Goal: Information Seeking & Learning: Check status

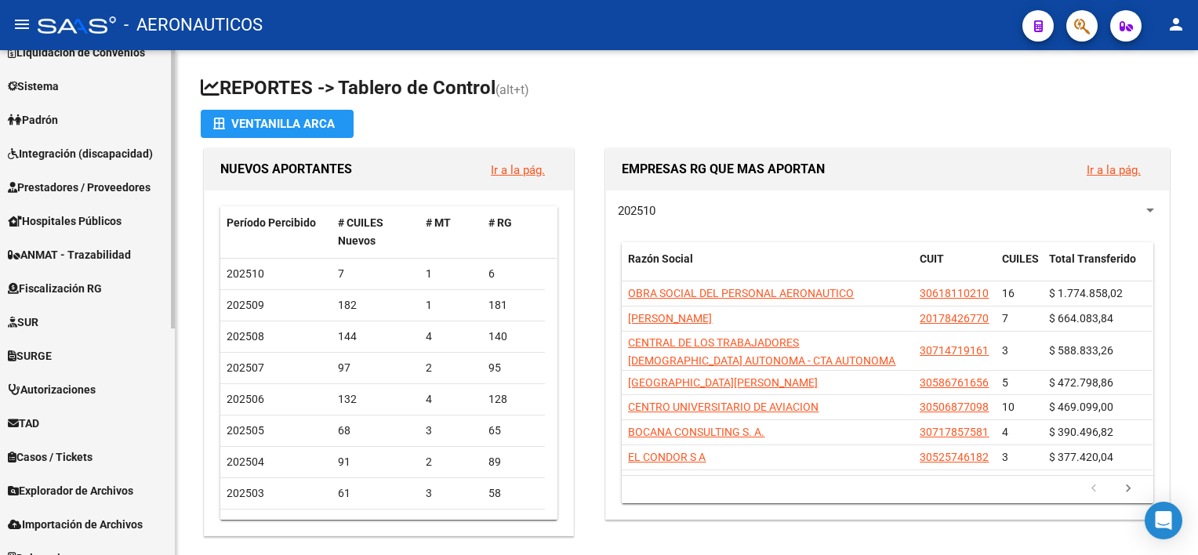
scroll to position [314, 0]
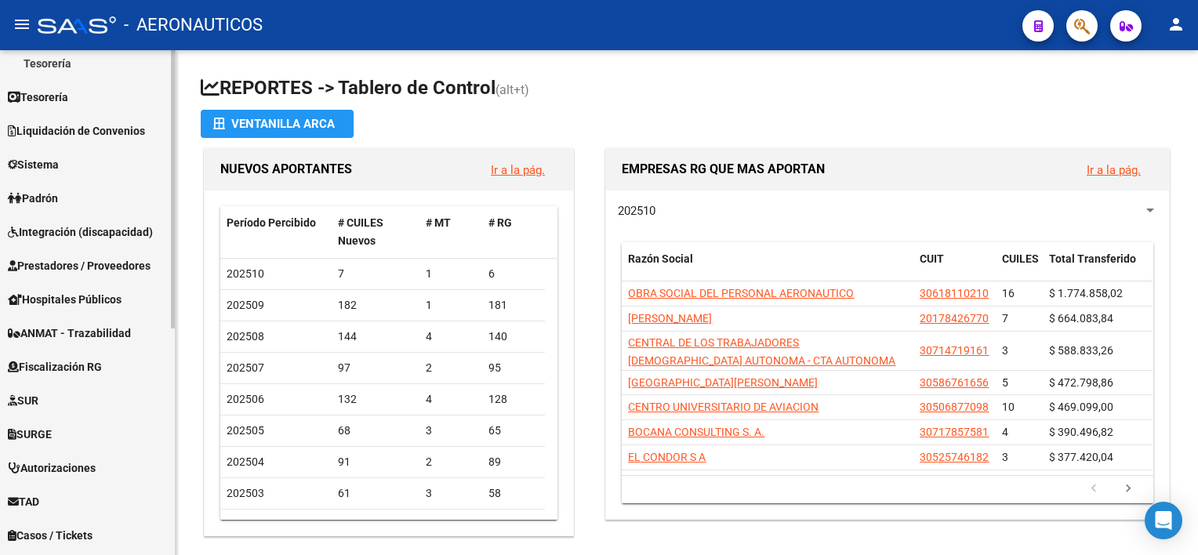
click at [58, 194] on span "Padrón" at bounding box center [33, 198] width 50 height 17
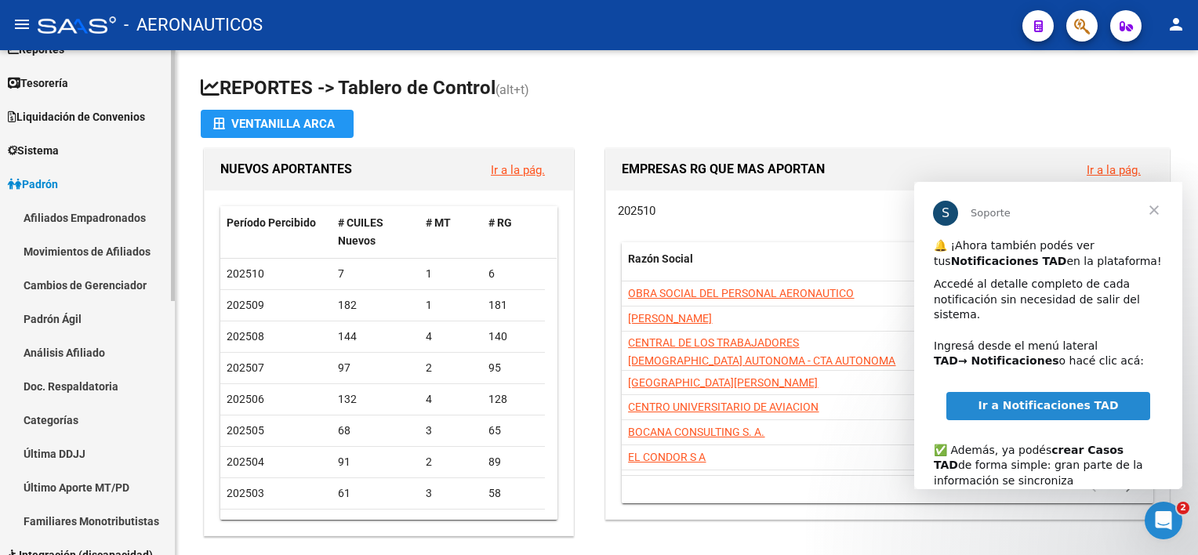
scroll to position [0, 0]
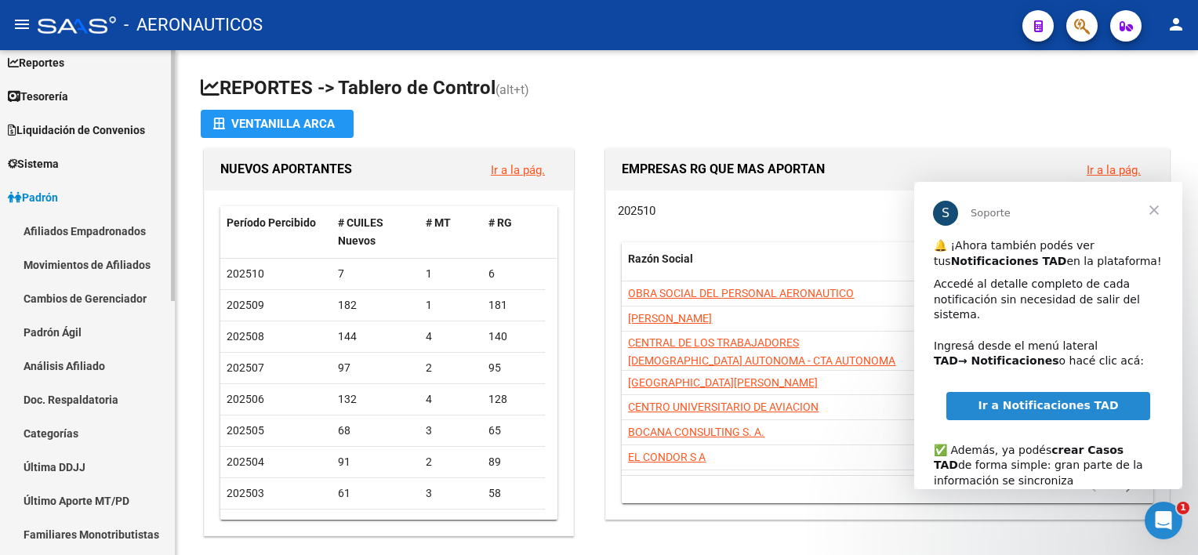
click at [82, 234] on link "Afiliados Empadronados" at bounding box center [87, 231] width 175 height 34
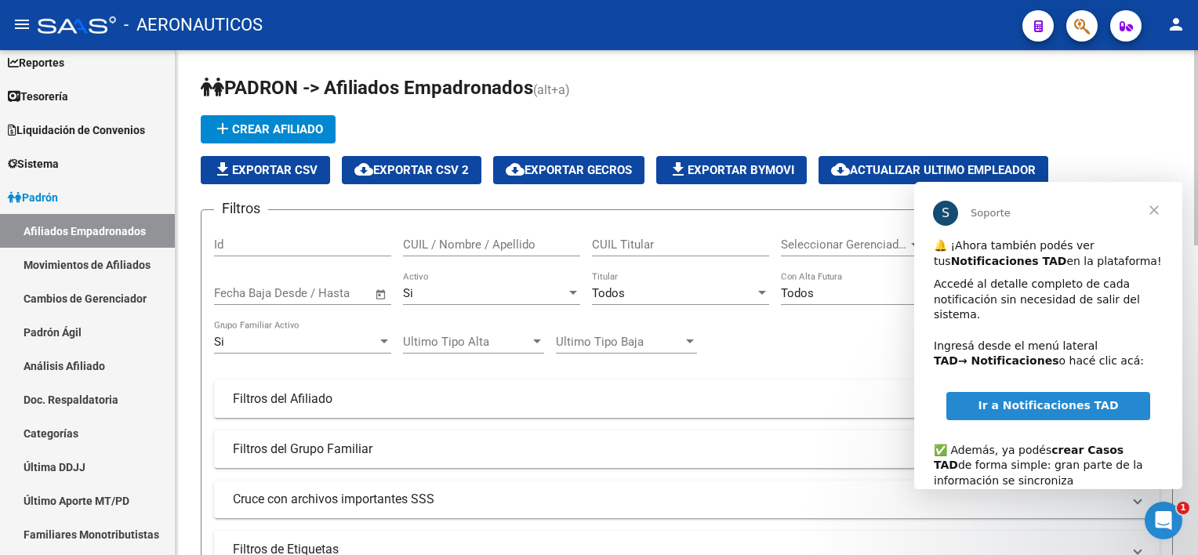
click at [1164, 210] on span "Cerrar" at bounding box center [1154, 210] width 56 height 56
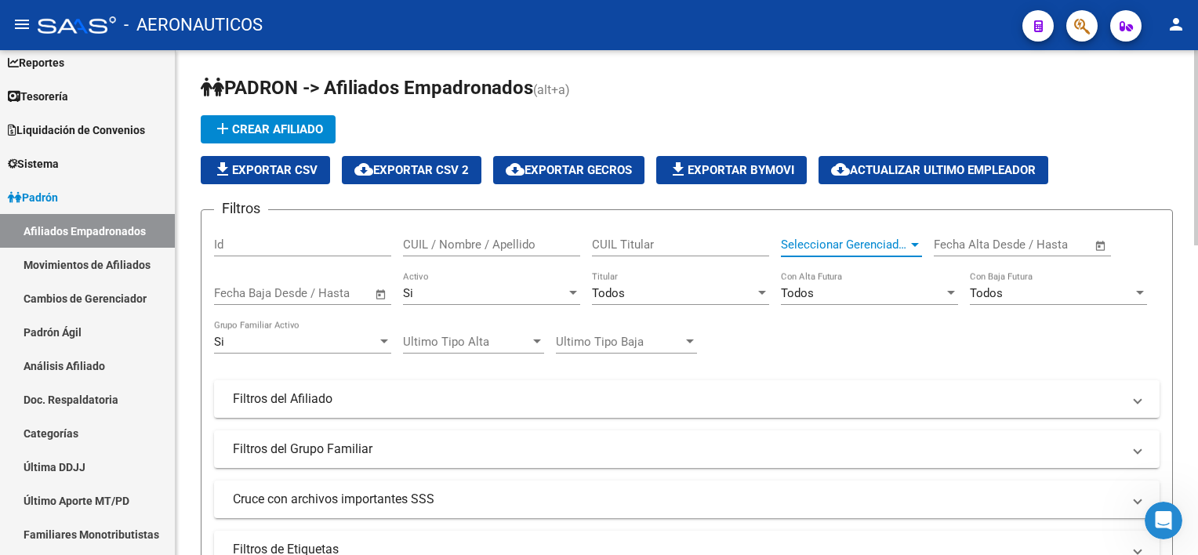
click at [863, 242] on span "Seleccionar Gerenciador" at bounding box center [844, 245] width 127 height 14
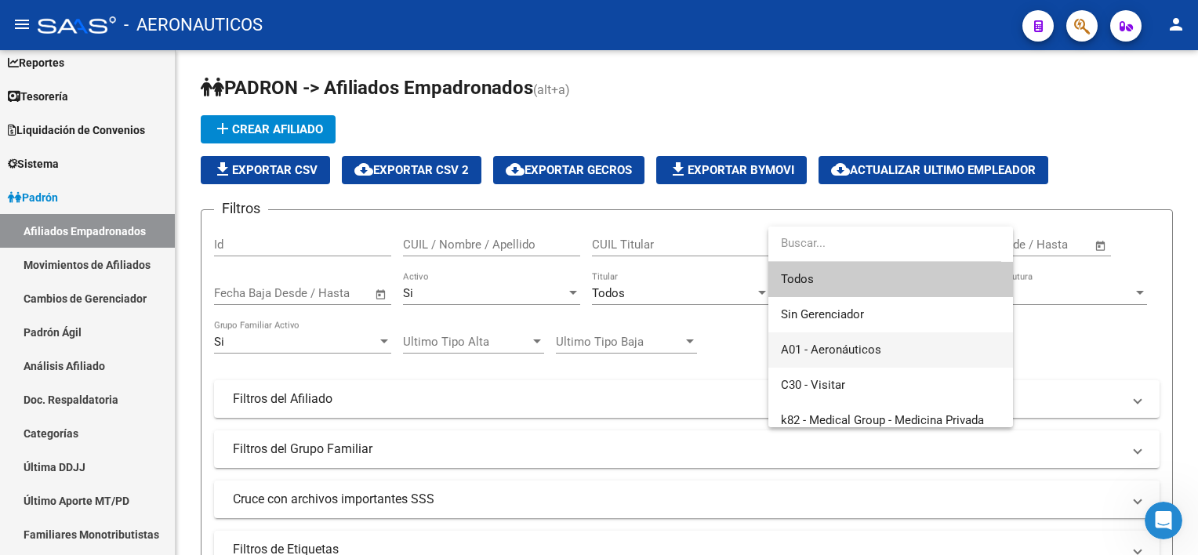
scroll to position [78, 0]
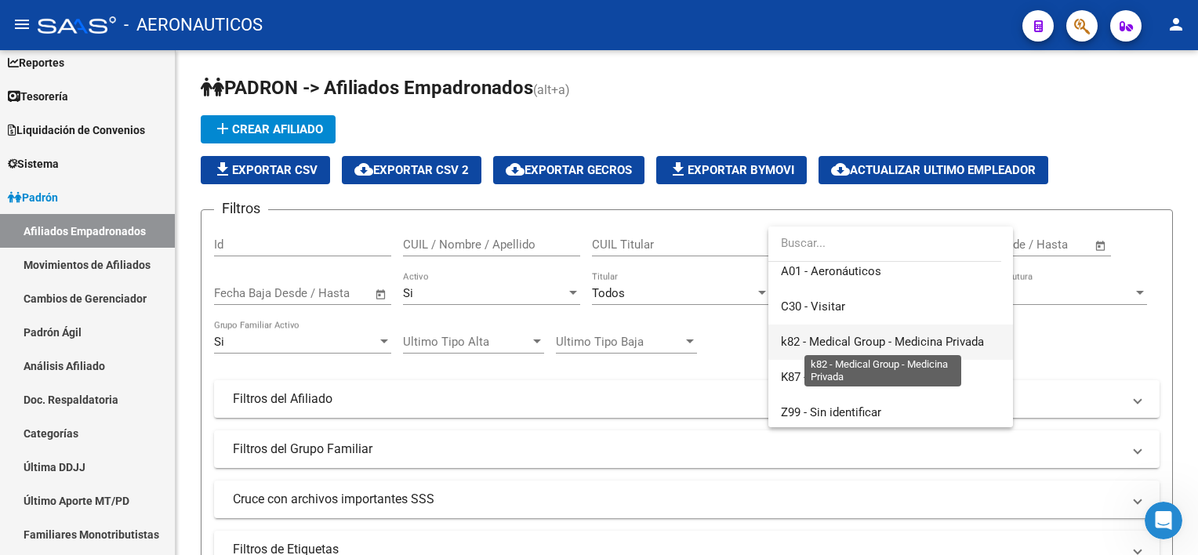
click at [885, 347] on span "k82 - Medical Group - Medicina Privada" at bounding box center [882, 342] width 203 height 14
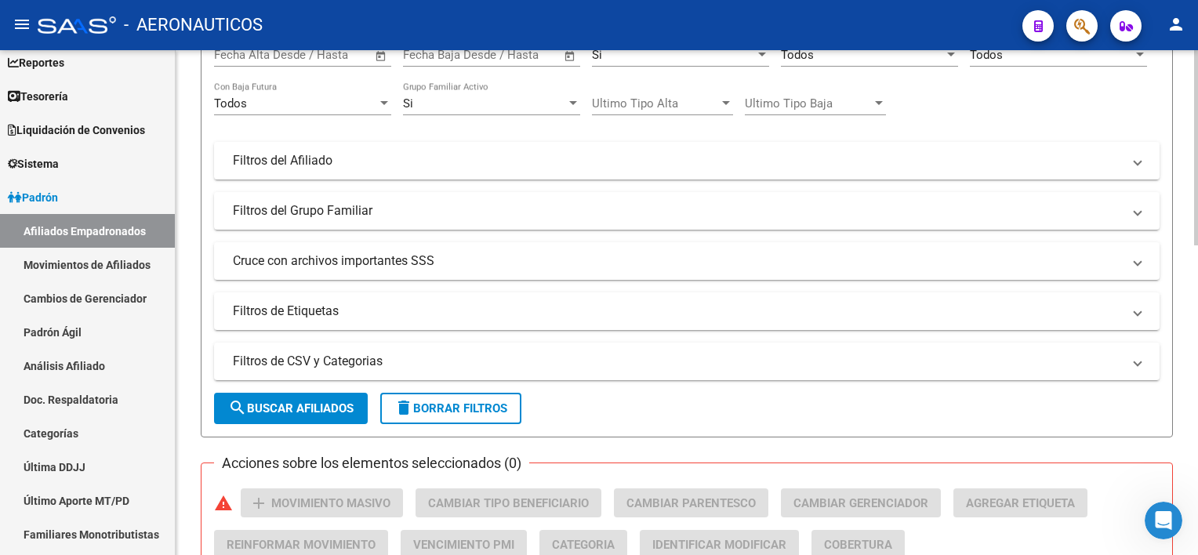
scroll to position [314, 0]
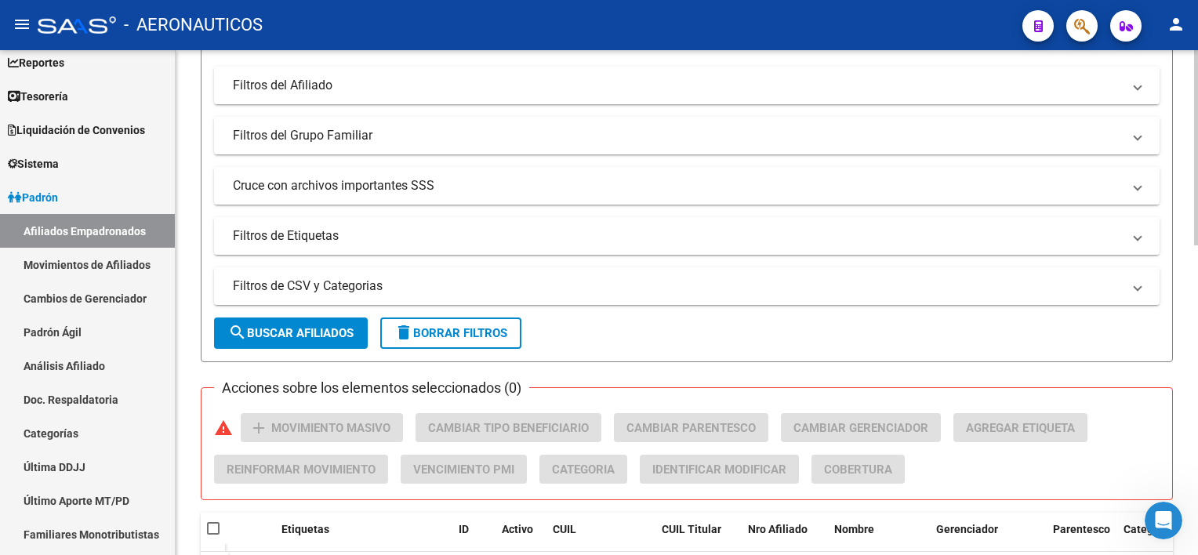
click at [307, 326] on span "search Buscar Afiliados" at bounding box center [290, 333] width 125 height 14
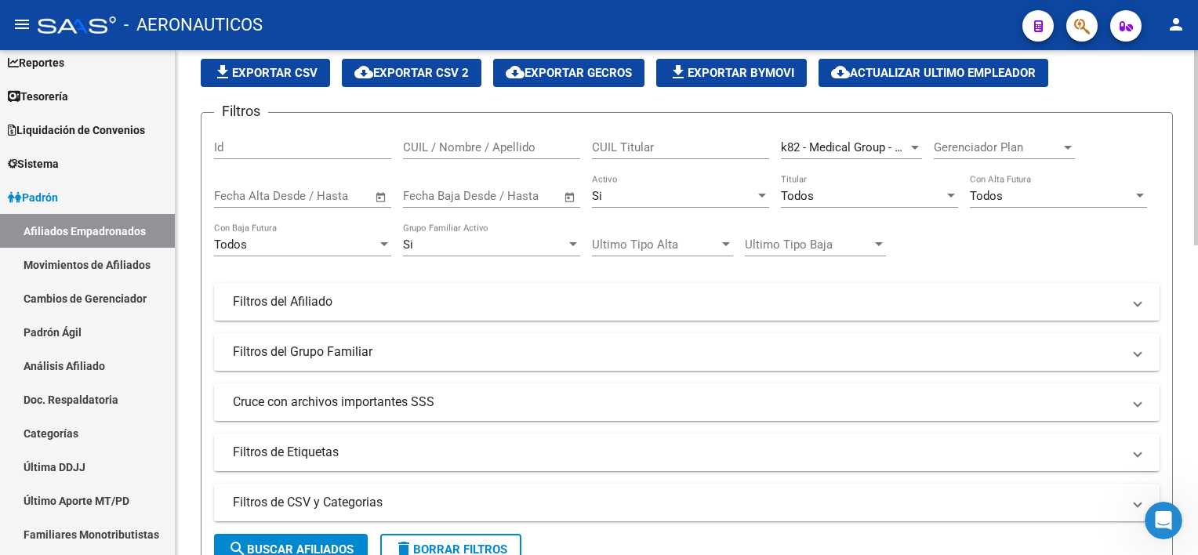
scroll to position [97, 0]
click at [900, 142] on span "k82 - Medical Group - Medicina Privada" at bounding box center [882, 147] width 203 height 14
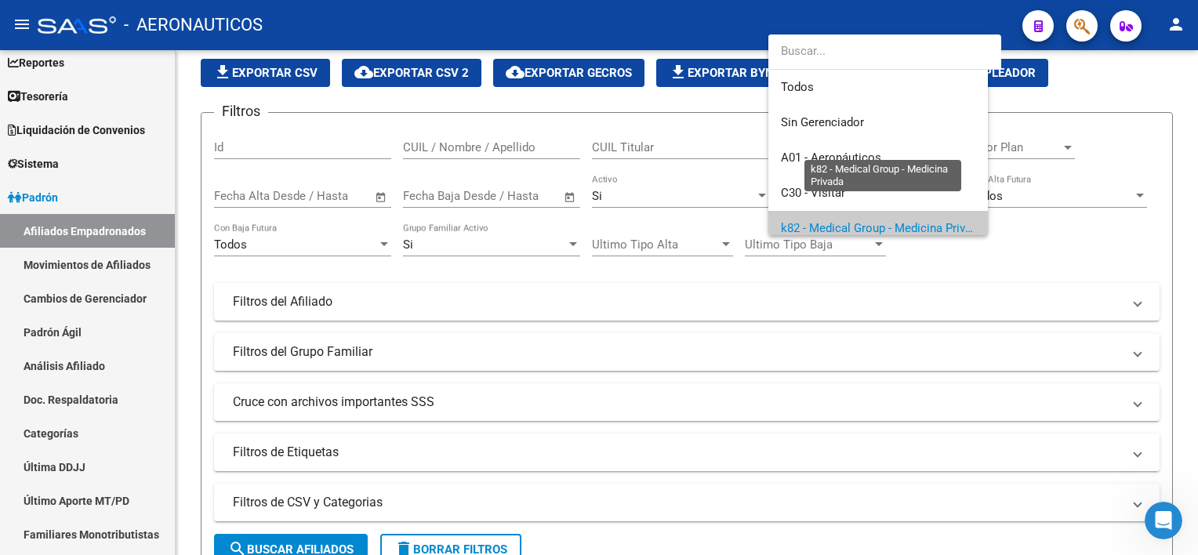
scroll to position [82, 0]
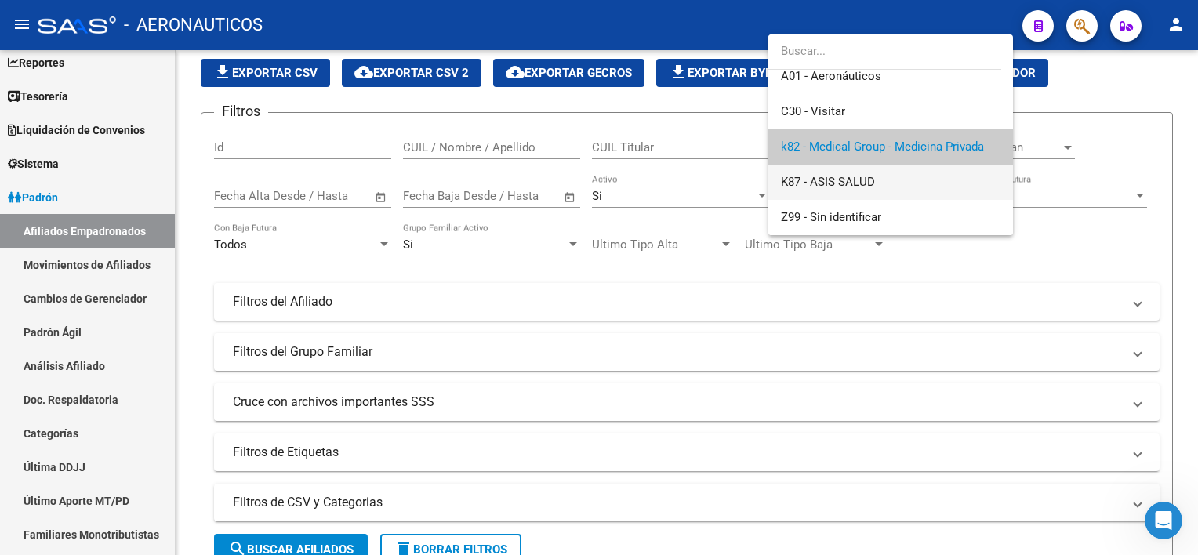
click at [891, 183] on span "K87 - ASIS SALUD" at bounding box center [891, 182] width 220 height 35
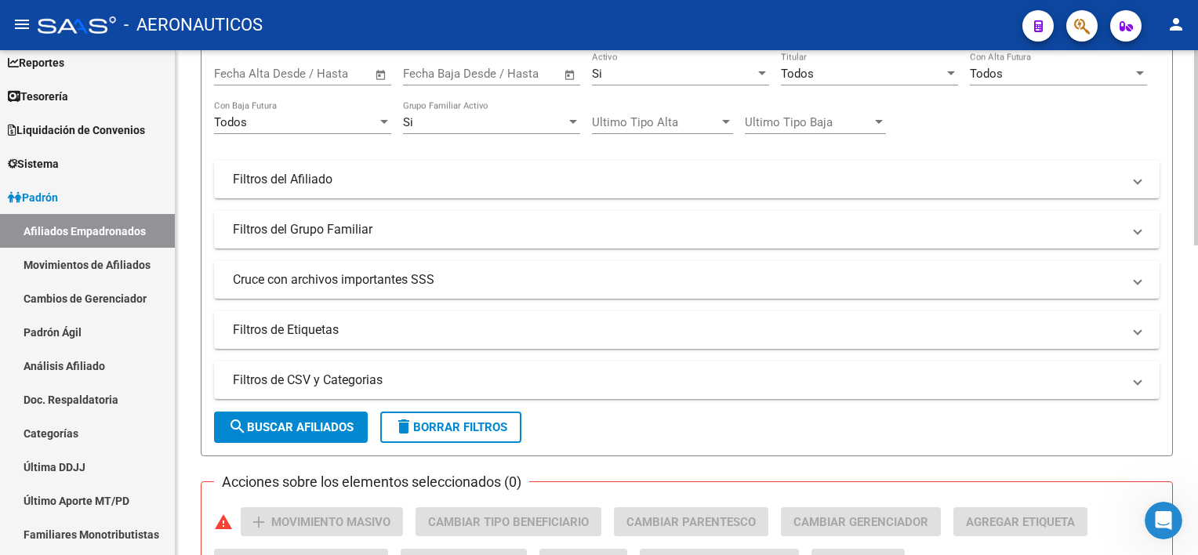
scroll to position [332, 0]
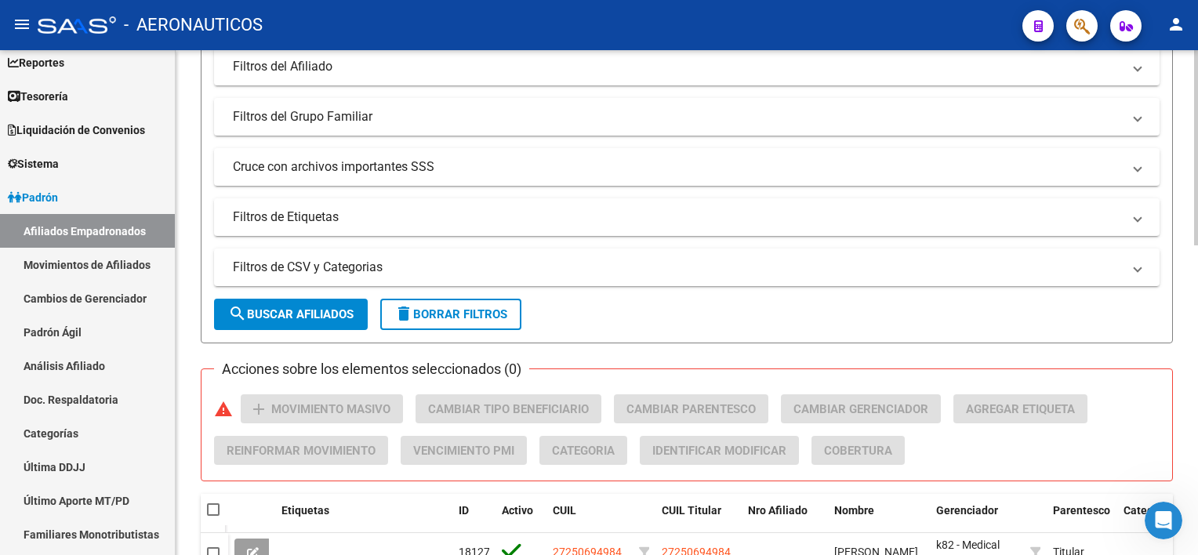
click at [314, 320] on span "search Buscar Afiliados" at bounding box center [290, 314] width 125 height 14
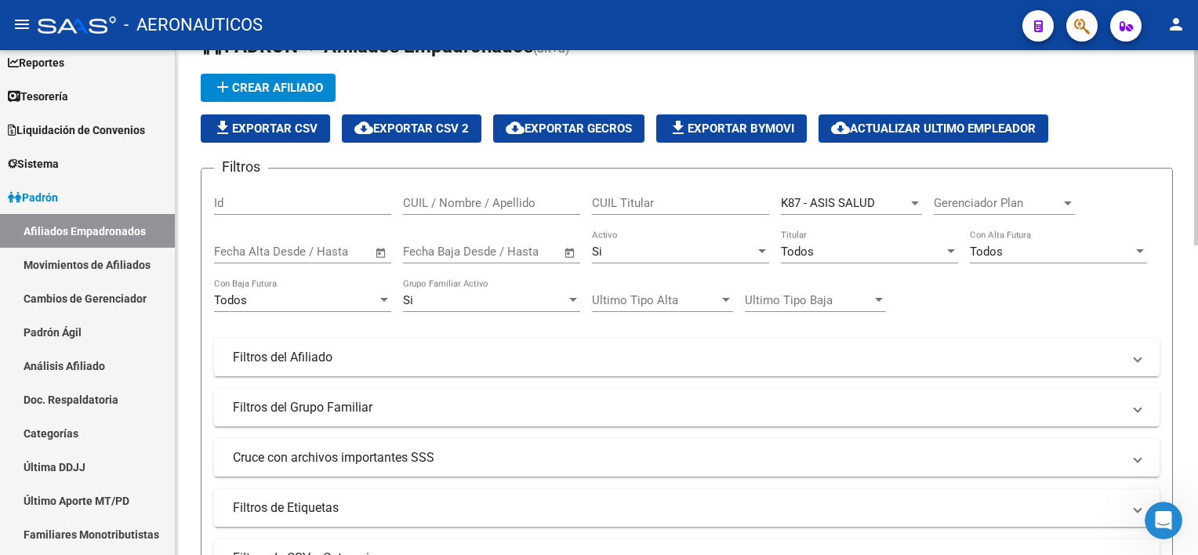
scroll to position [19, 0]
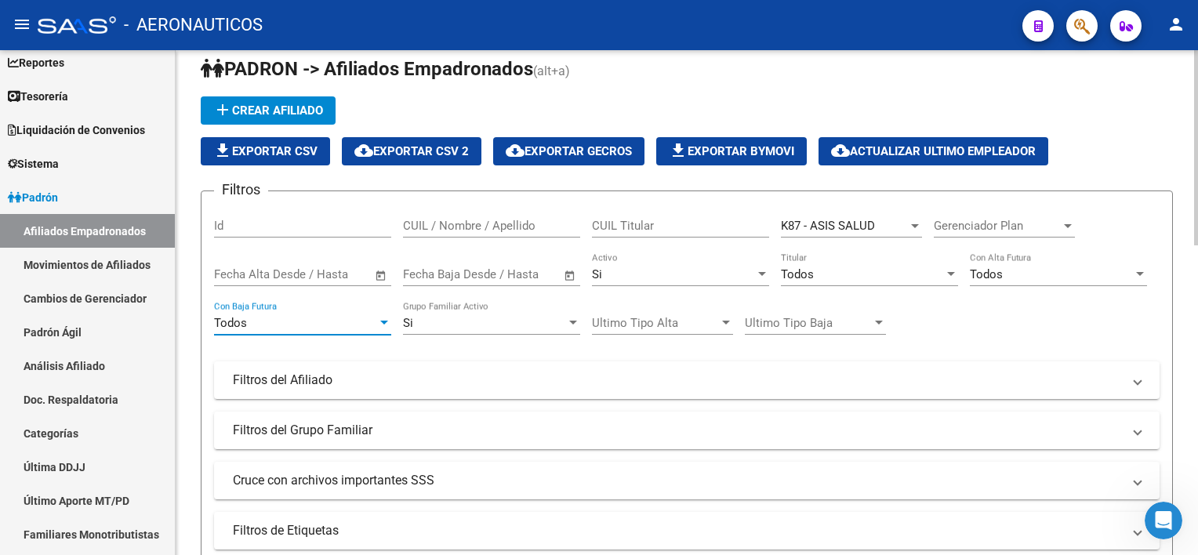
click at [376, 323] on div "Todos" at bounding box center [295, 323] width 163 height 14
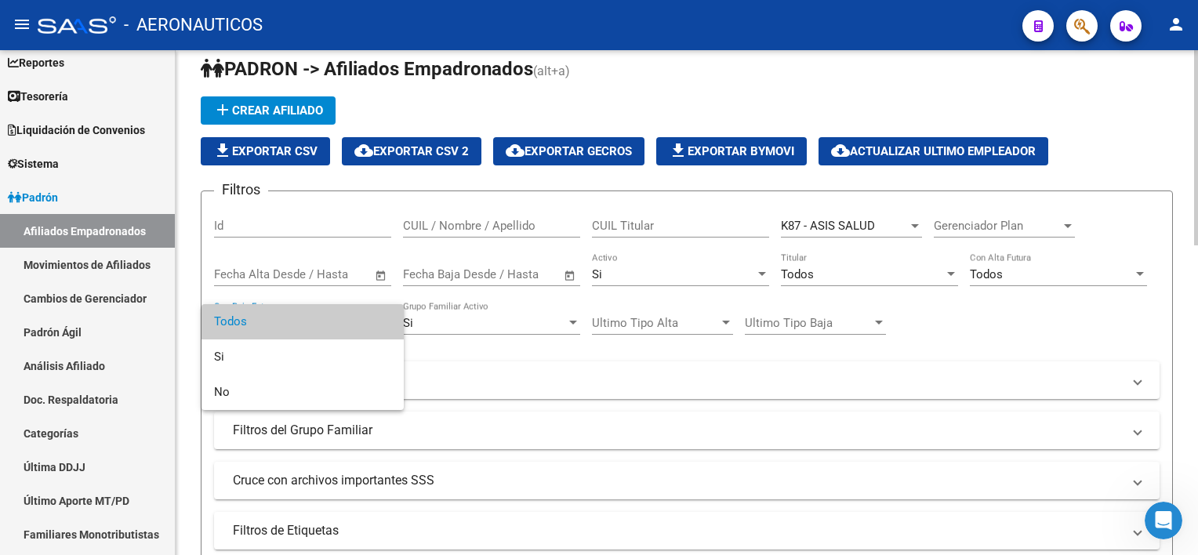
click at [376, 323] on span "Todos" at bounding box center [302, 321] width 177 height 35
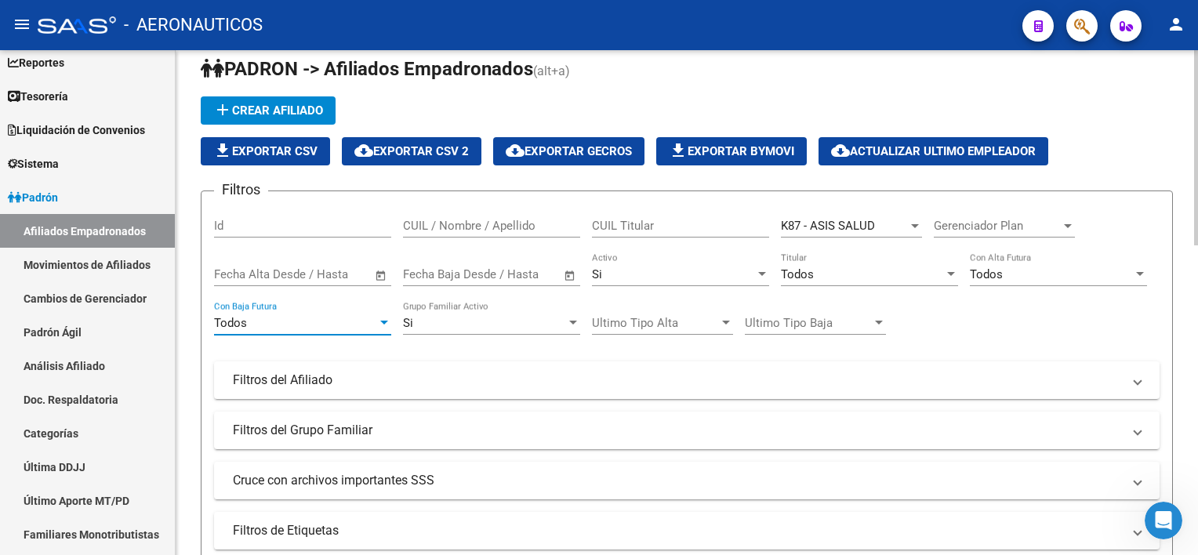
click at [499, 323] on div "Si" at bounding box center [484, 323] width 163 height 14
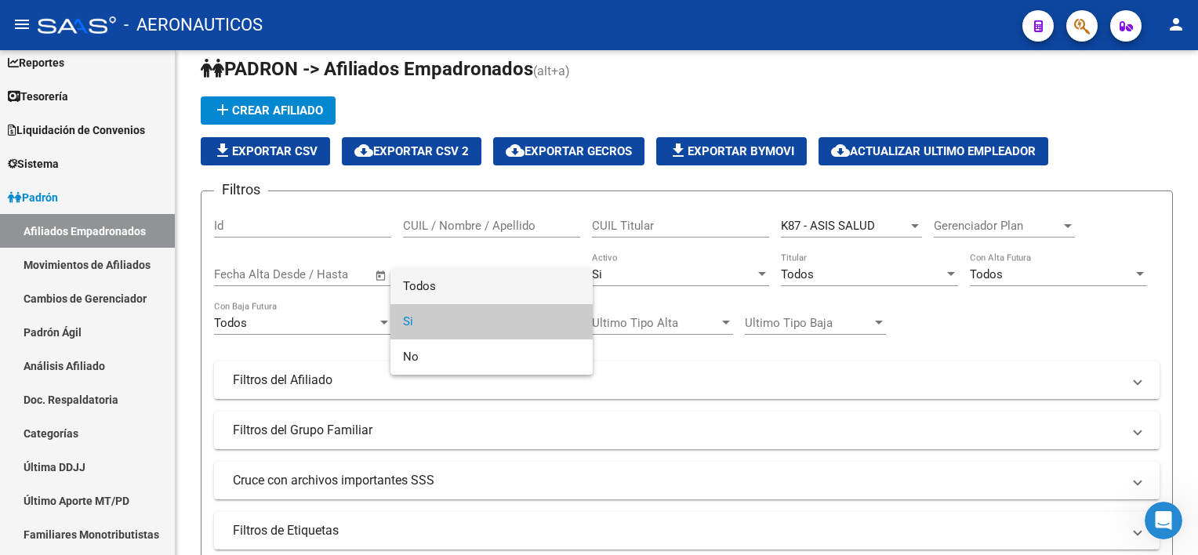
click at [489, 289] on span "Todos" at bounding box center [491, 286] width 177 height 35
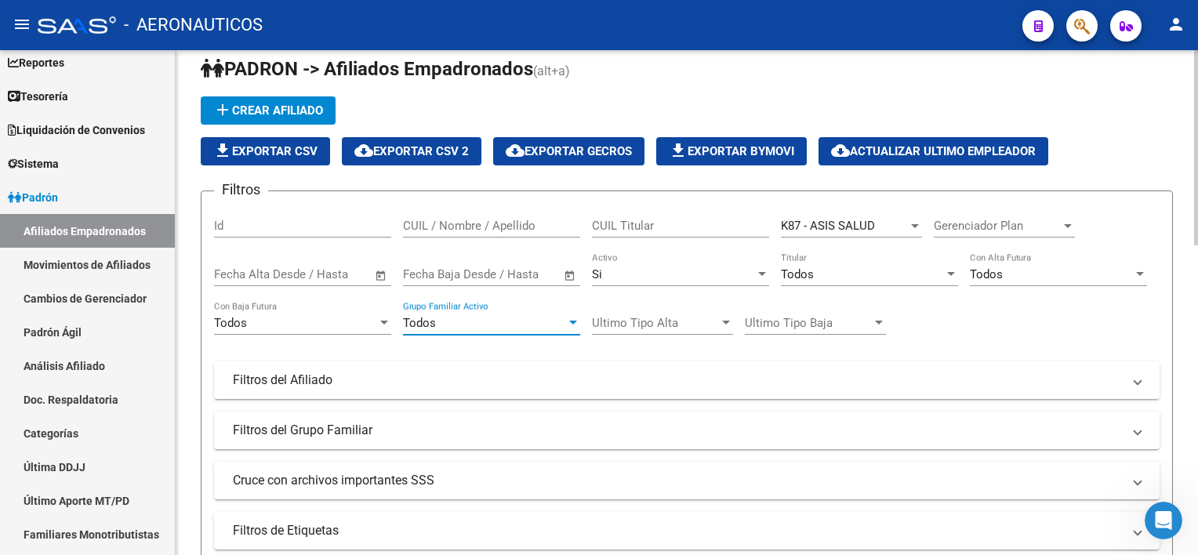
scroll to position [411, 0]
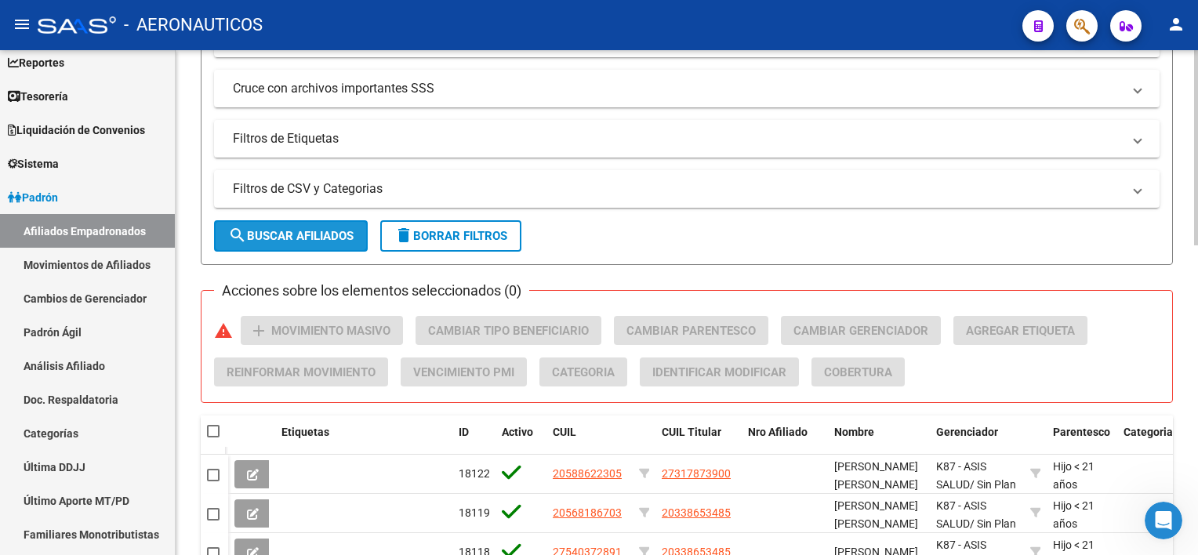
click at [318, 229] on span "search Buscar Afiliados" at bounding box center [290, 236] width 125 height 14
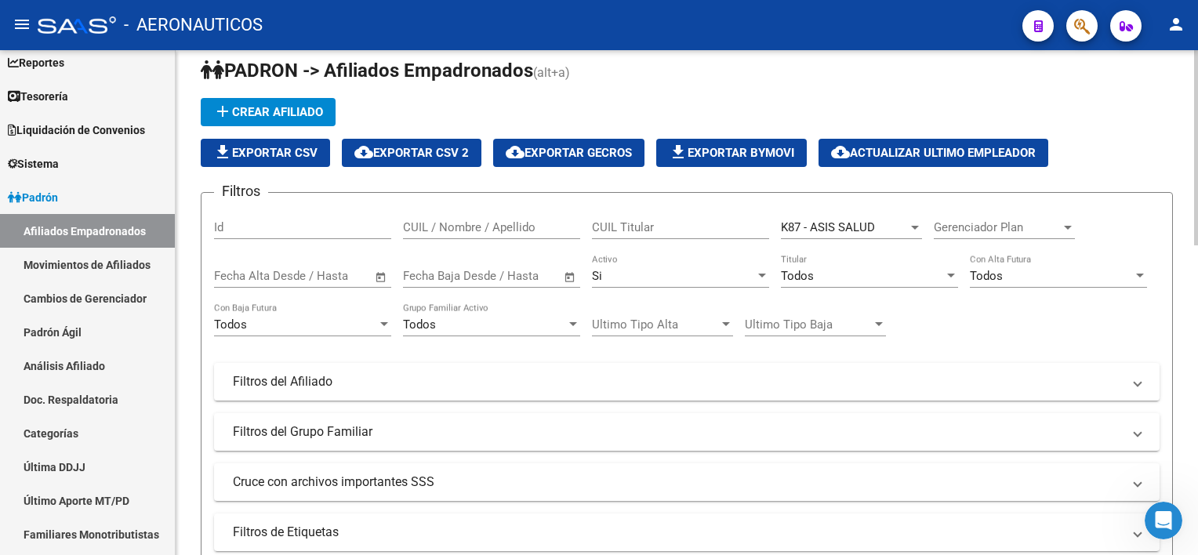
scroll to position [0, 0]
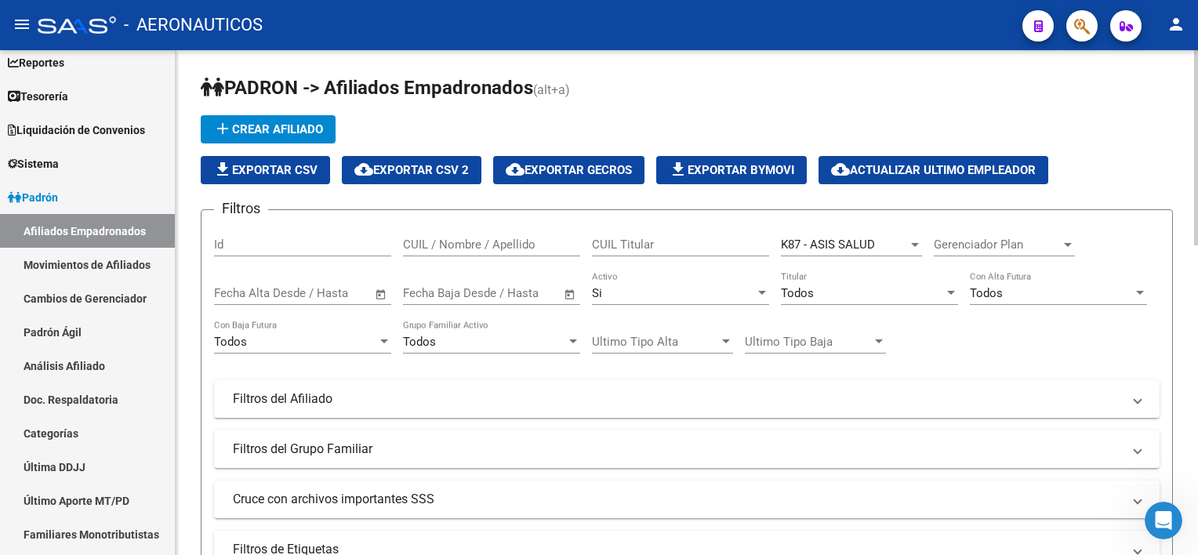
click at [860, 252] on div "K87 - ASIS SALUD Seleccionar Gerenciador" at bounding box center [851, 240] width 141 height 34
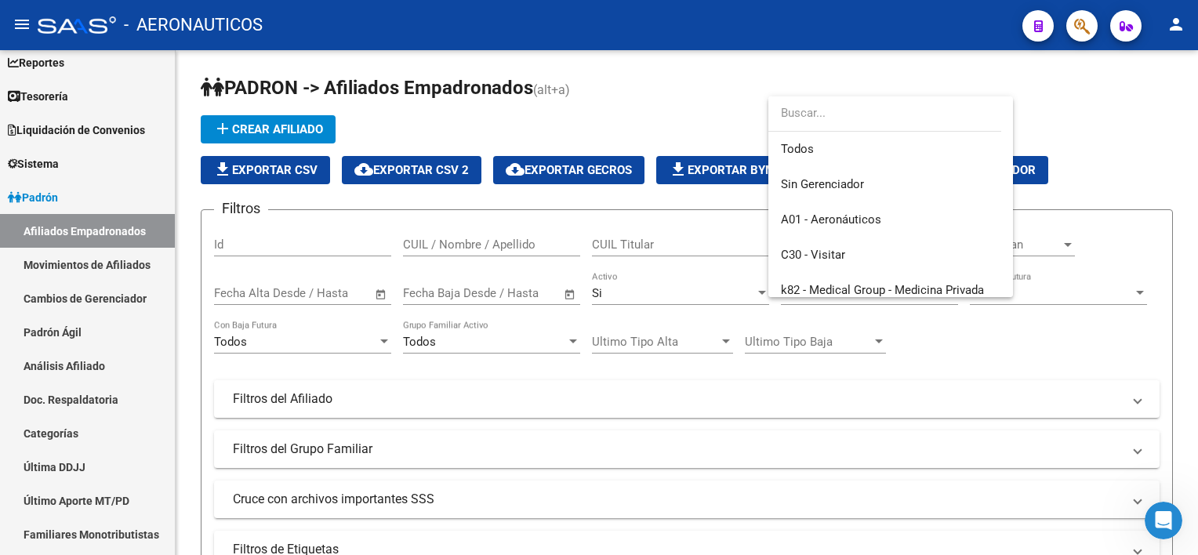
scroll to position [82, 0]
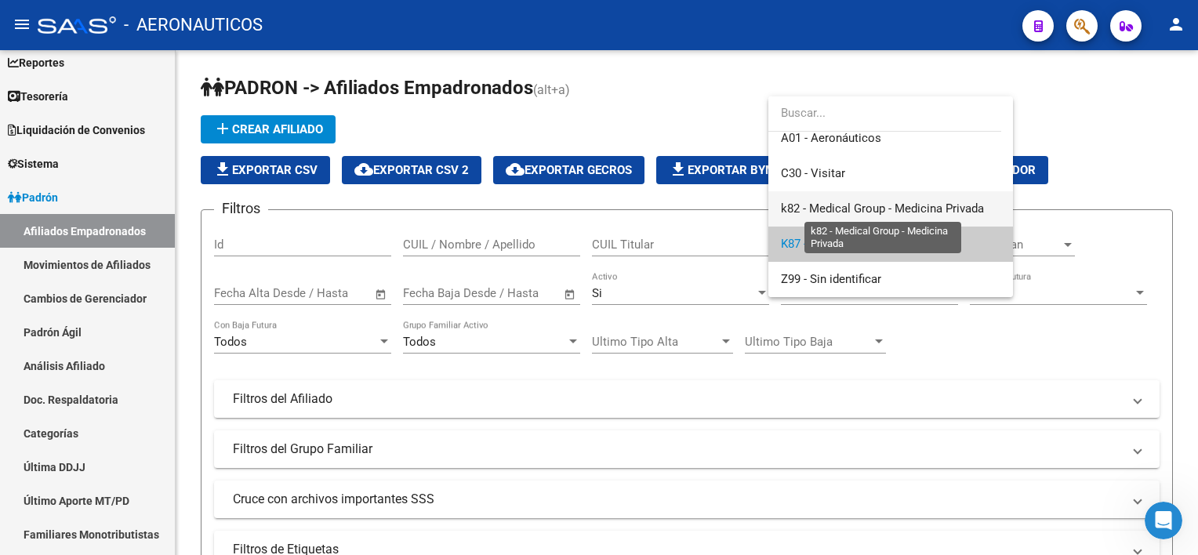
click at [903, 207] on span "k82 - Medical Group - Medicina Privada" at bounding box center [882, 209] width 203 height 14
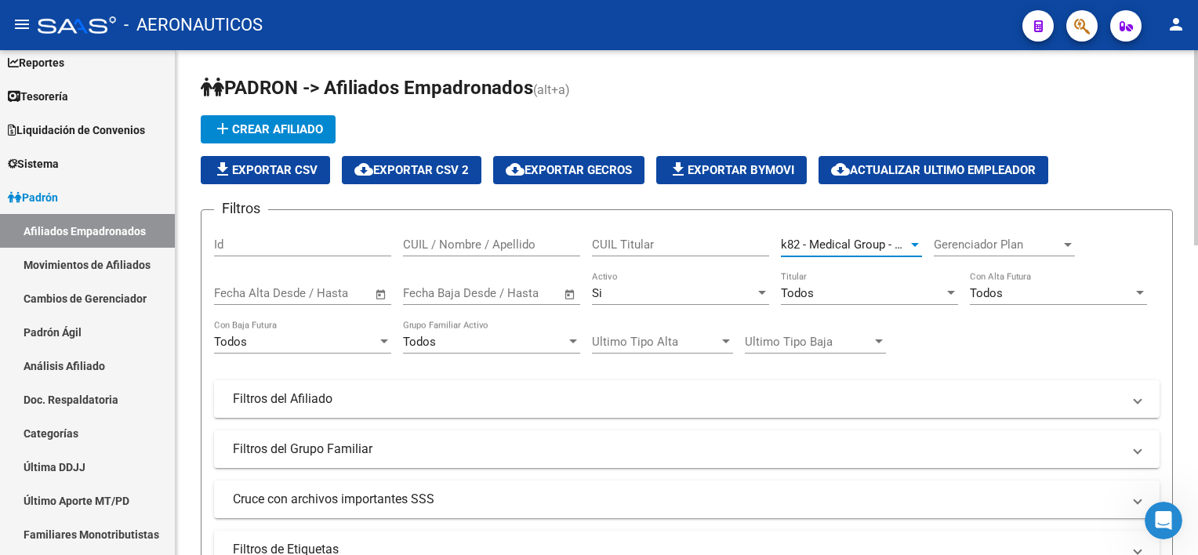
click at [844, 242] on span "k82 - Medical Group - Medicina Privada" at bounding box center [882, 245] width 203 height 14
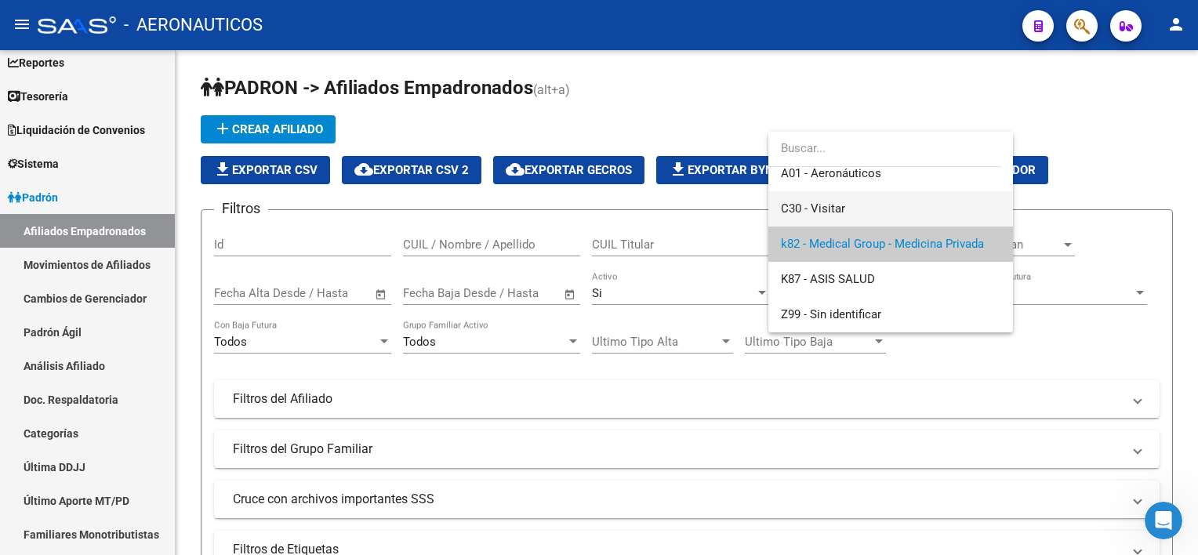
click at [827, 220] on span "C30 - Visitar" at bounding box center [891, 208] width 220 height 35
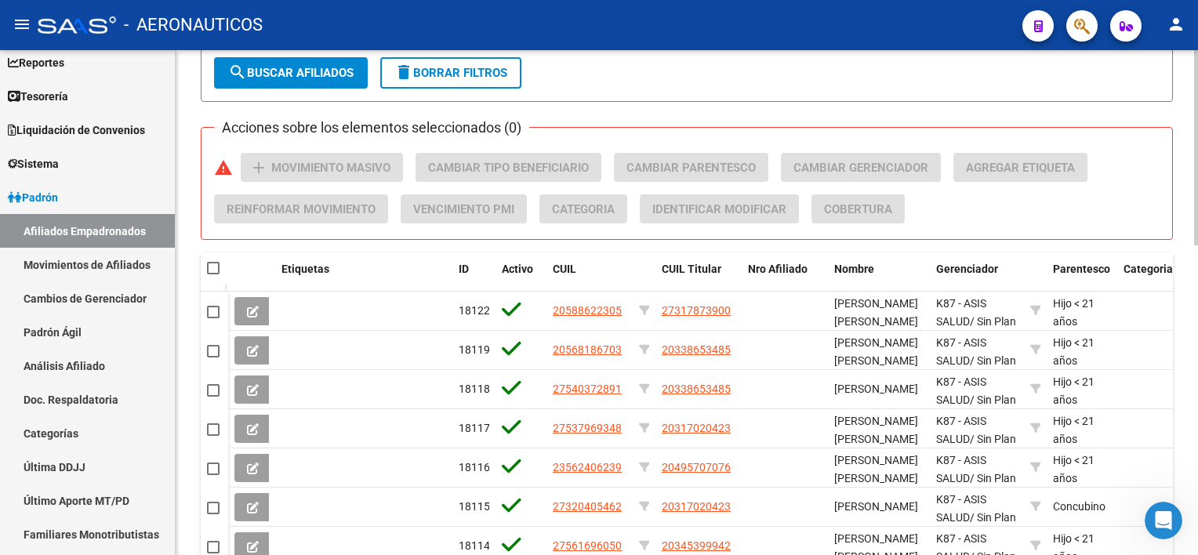
scroll to position [392, 0]
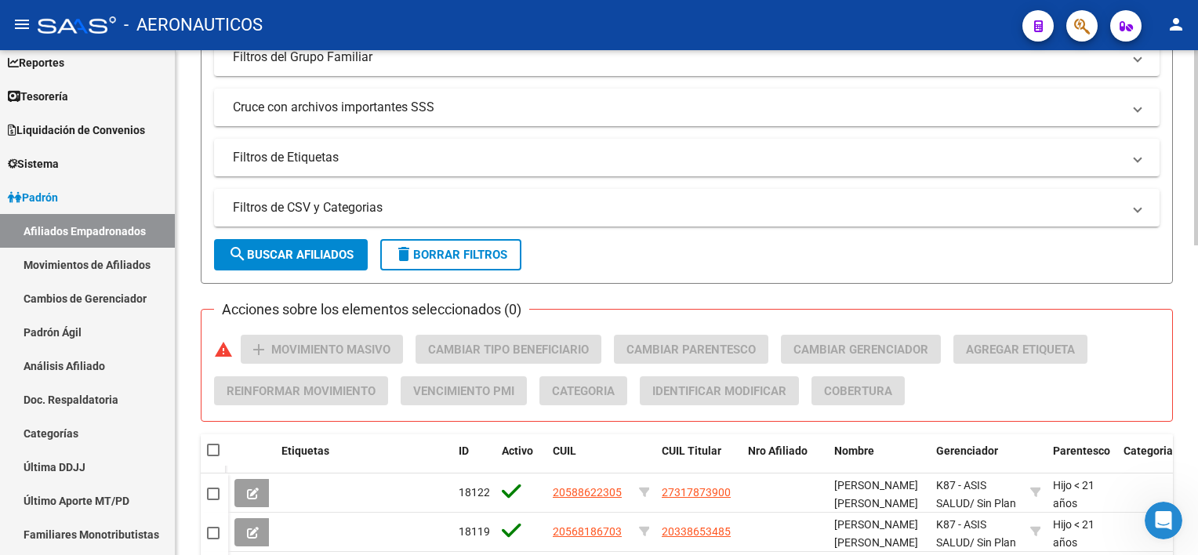
click at [314, 251] on span "search Buscar Afiliados" at bounding box center [290, 255] width 125 height 14
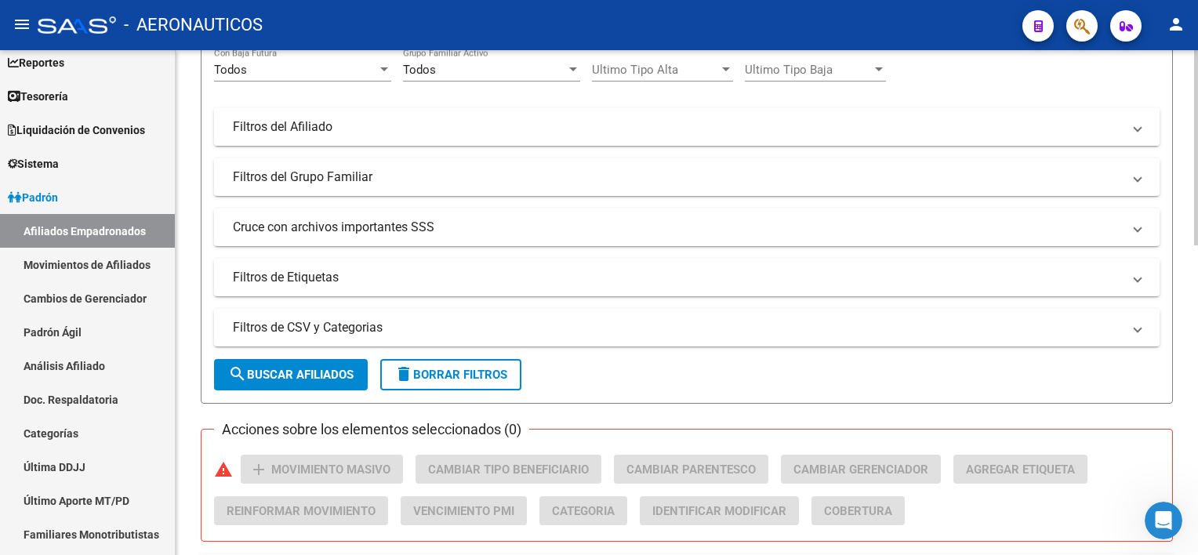
scroll to position [97, 0]
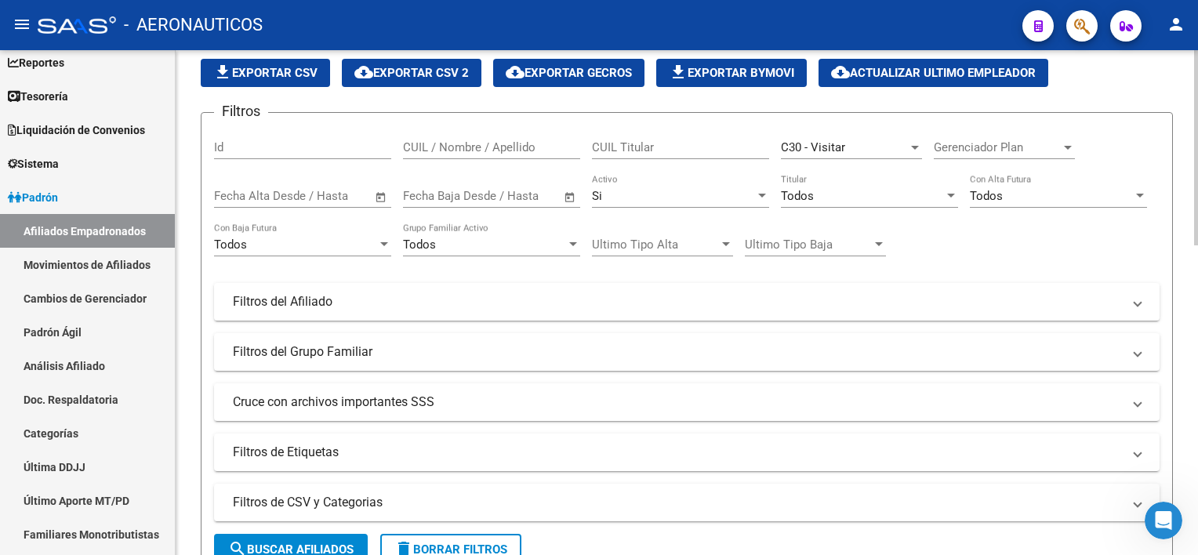
click at [829, 143] on span "C30 - Visitar" at bounding box center [813, 147] width 64 height 14
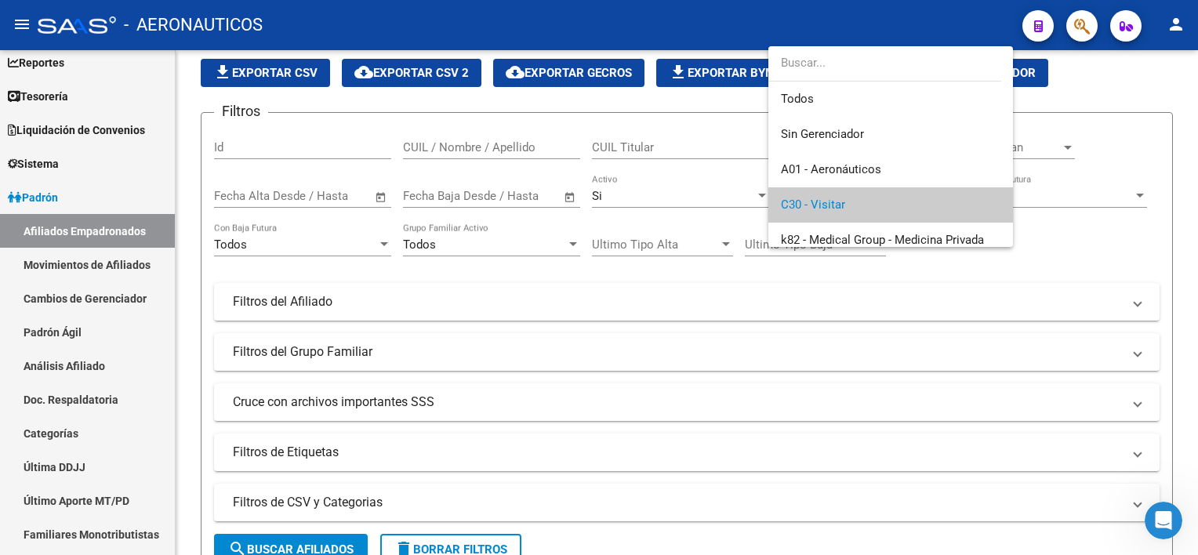
scroll to position [58, 0]
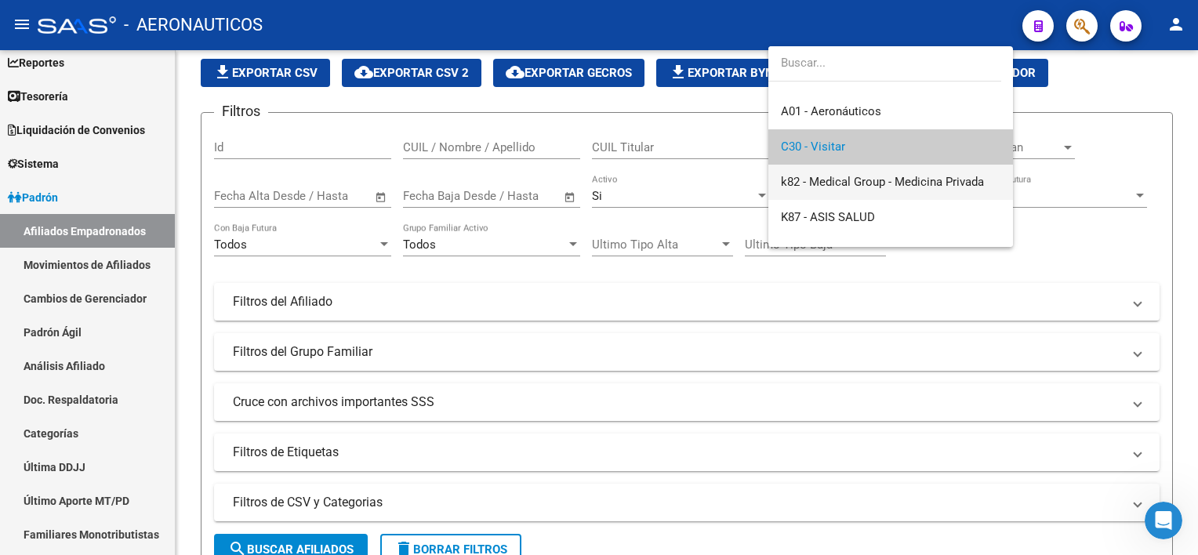
click at [834, 171] on span "k82 - Medical Group - Medicina Privada" at bounding box center [891, 182] width 220 height 35
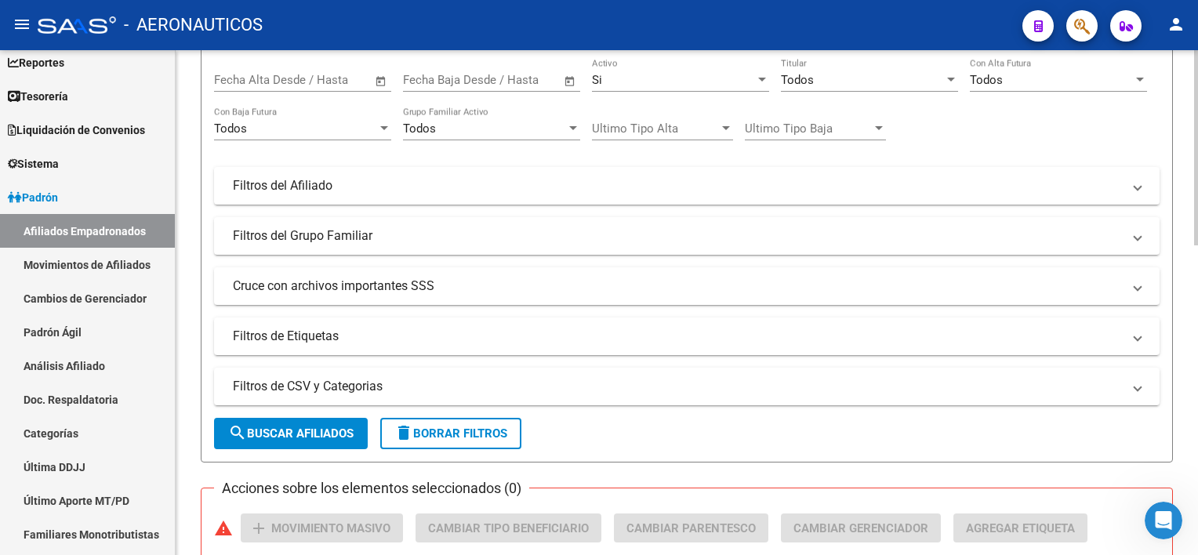
scroll to position [411, 0]
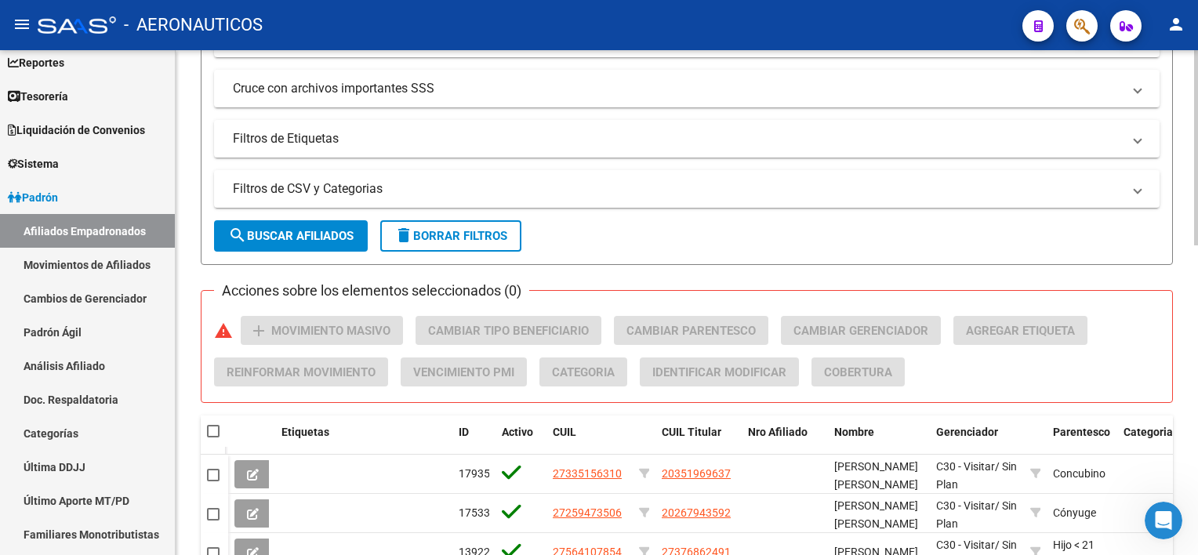
click at [302, 241] on span "search Buscar Afiliados" at bounding box center [290, 236] width 125 height 14
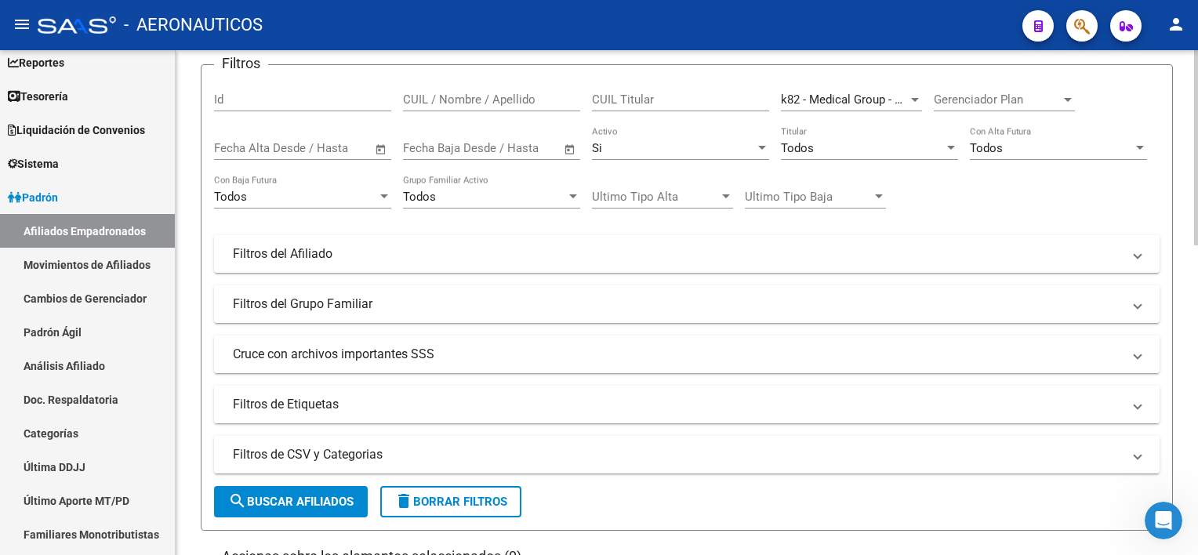
scroll to position [0, 0]
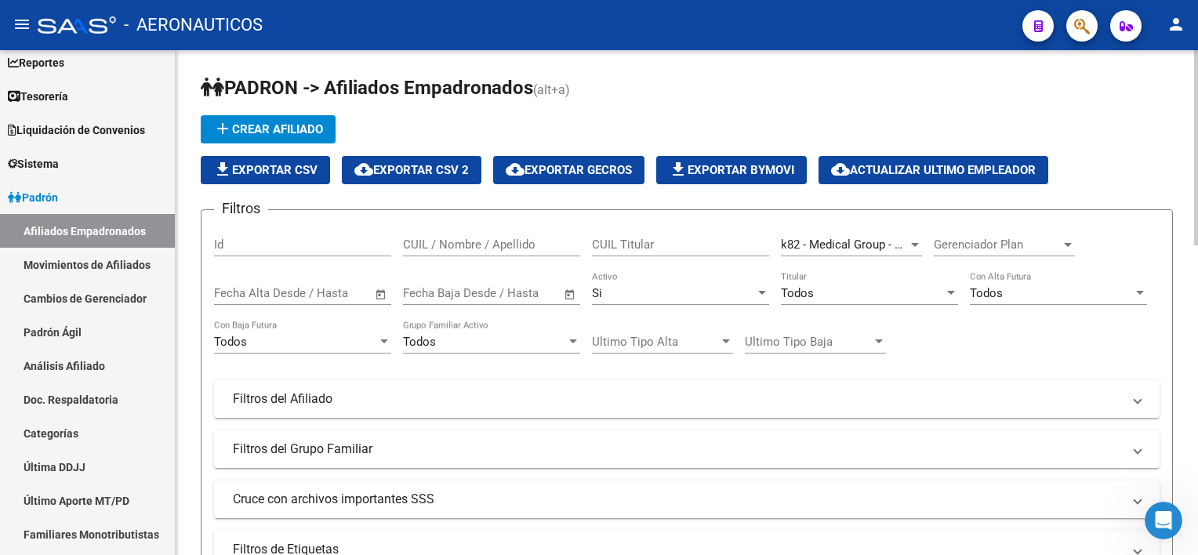
click at [601, 300] on div "Si Activo" at bounding box center [680, 288] width 177 height 34
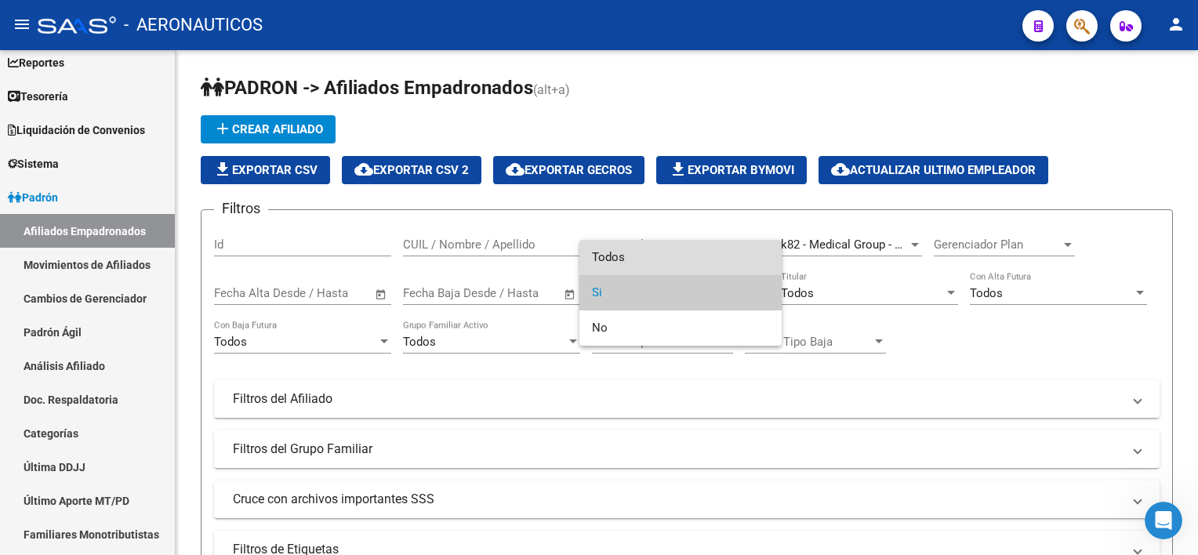
click at [616, 264] on span "Todos" at bounding box center [680, 257] width 177 height 35
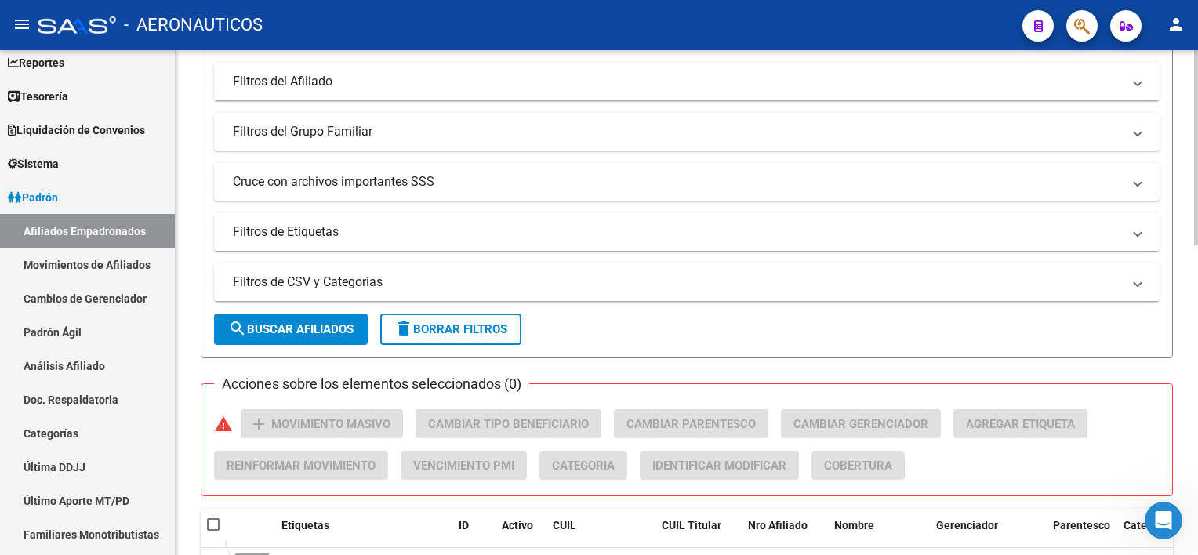
scroll to position [254, 0]
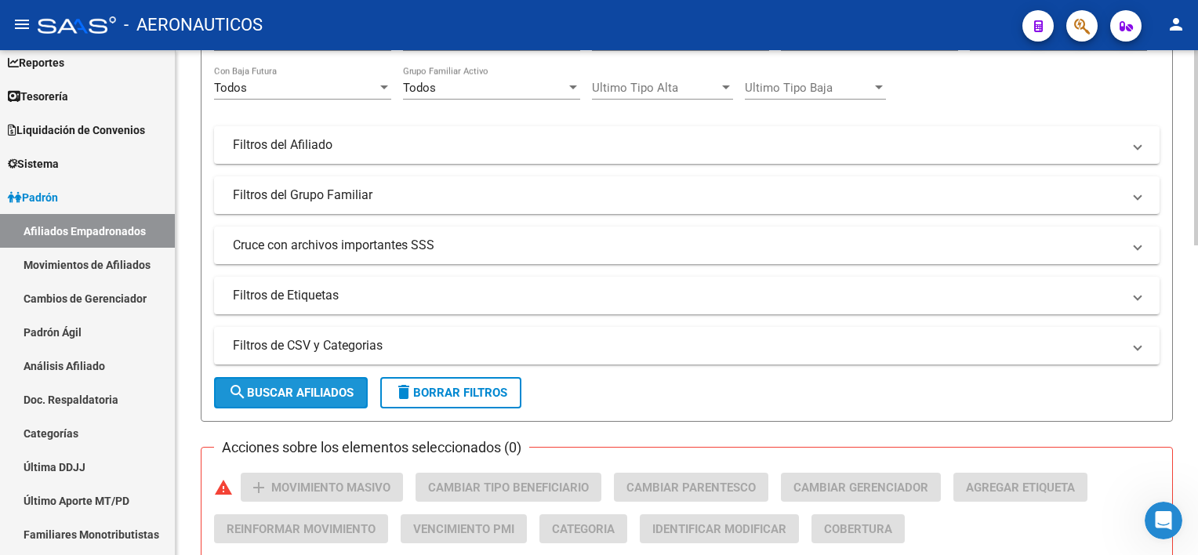
click at [339, 380] on button "search Buscar Afiliados" at bounding box center [291, 392] width 154 height 31
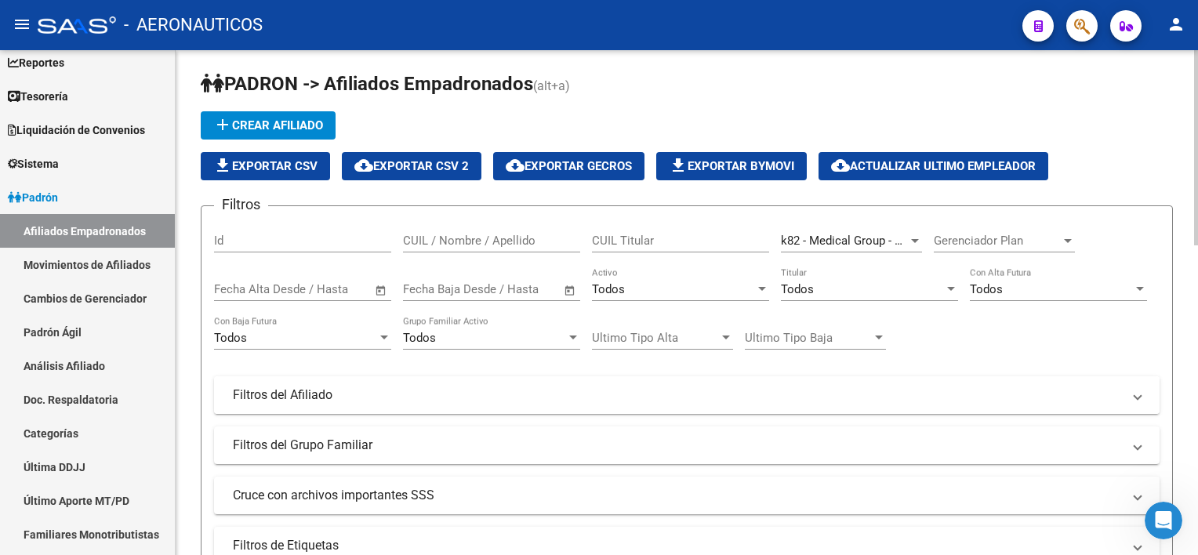
scroll to position [0, 0]
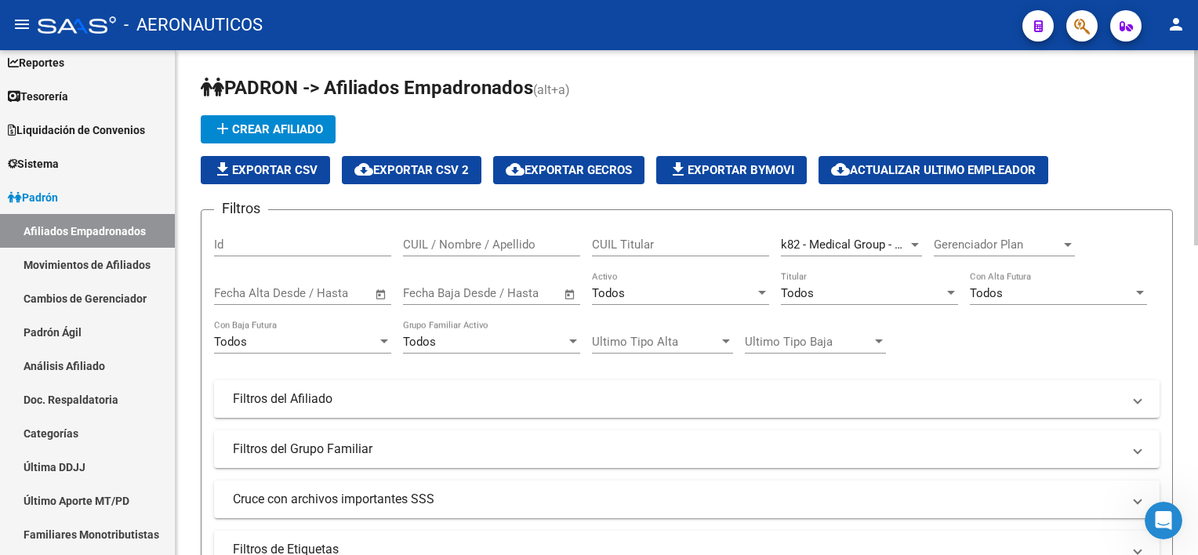
click at [725, 290] on div "Todos" at bounding box center [673, 293] width 163 height 14
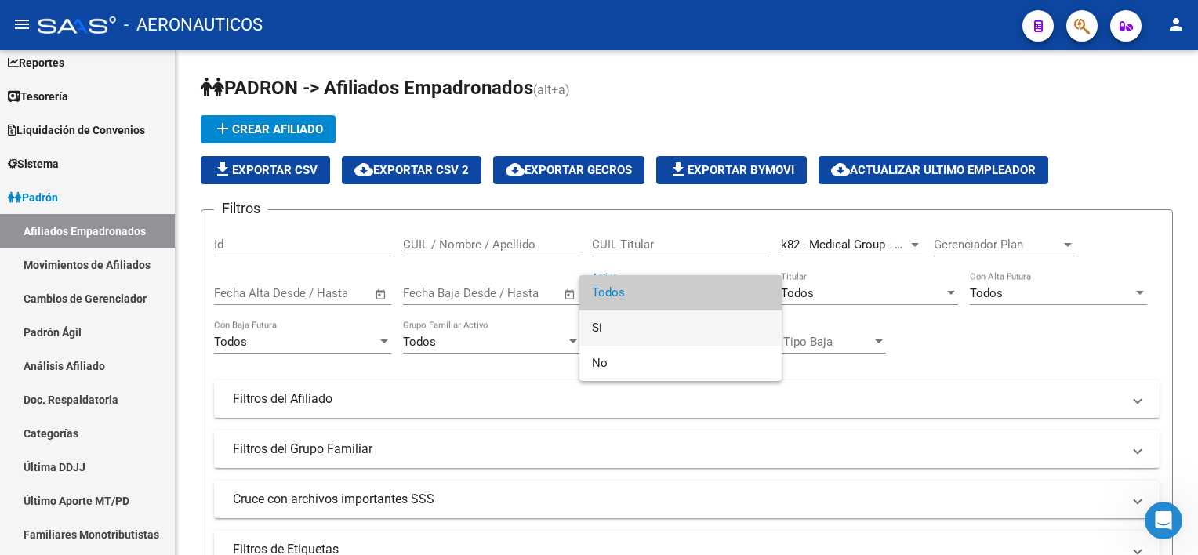
click at [710, 325] on span "Si" at bounding box center [680, 328] width 177 height 35
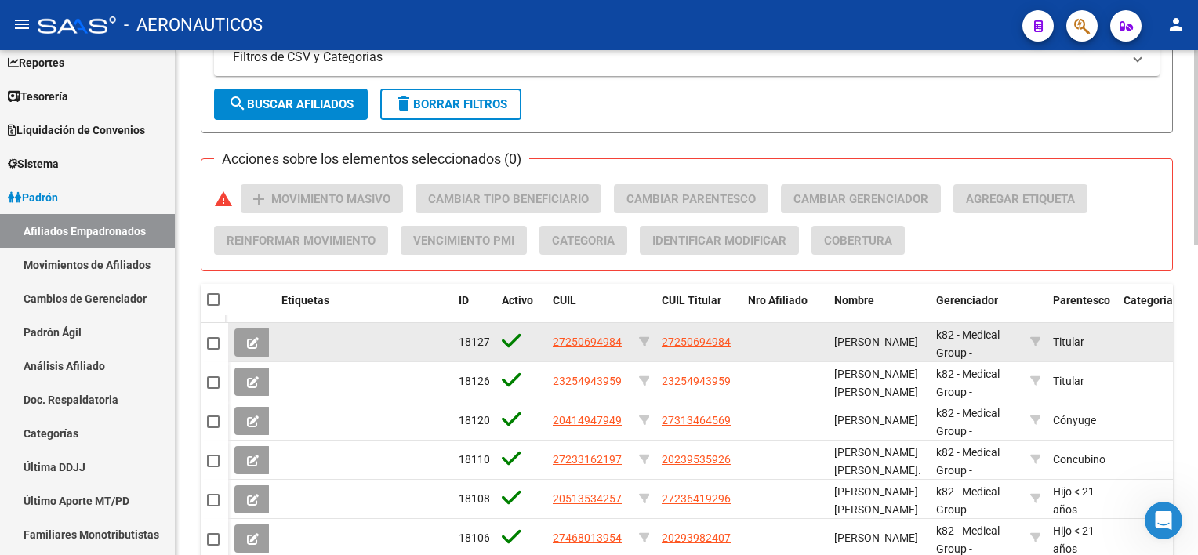
scroll to position [392, 0]
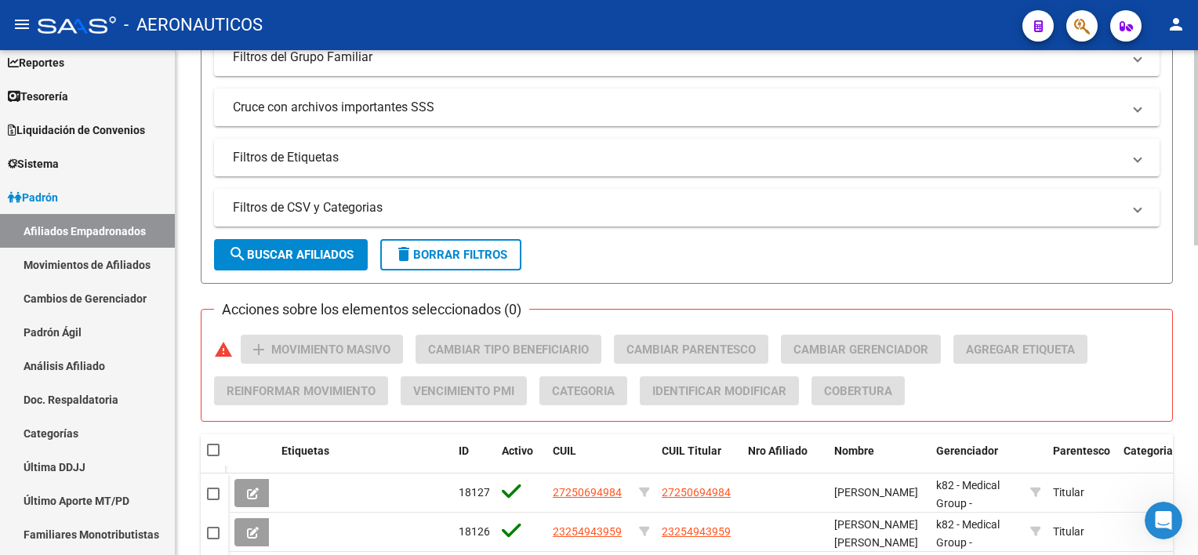
click at [279, 255] on span "search Buscar Afiliados" at bounding box center [290, 255] width 125 height 14
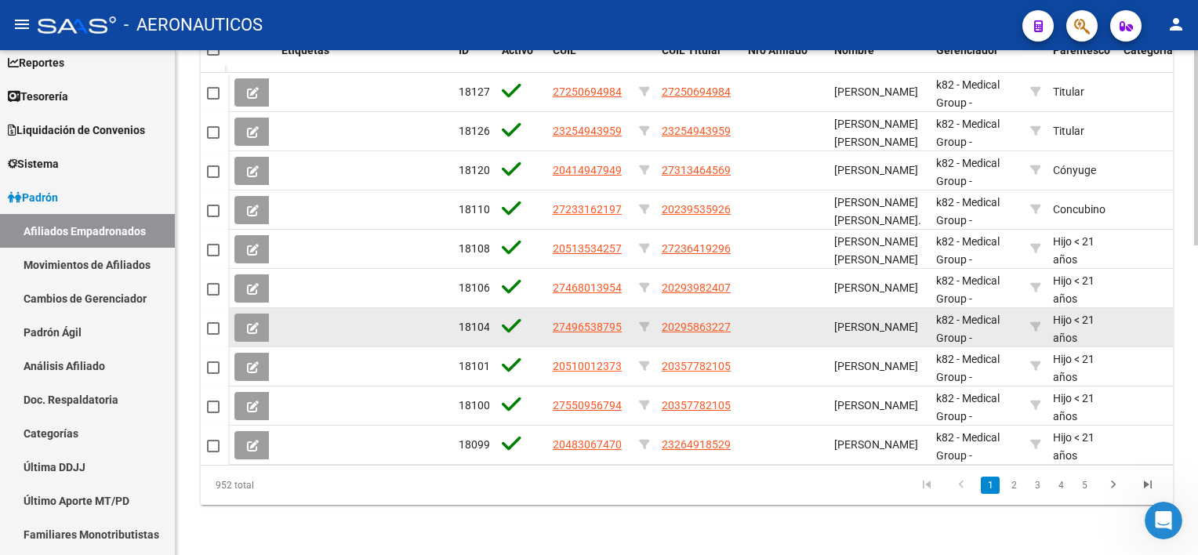
scroll to position [803, 0]
